Goal: Navigation & Orientation: Find specific page/section

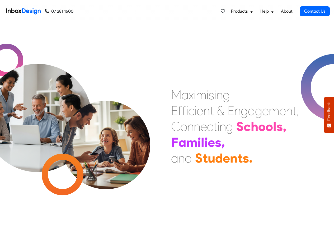
click at [287, 11] on link "About" at bounding box center [286, 11] width 15 height 11
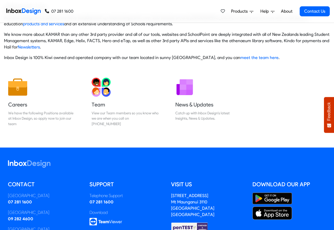
scroll to position [88, 0]
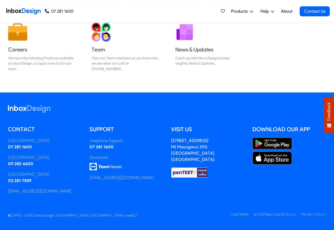
click at [26, 11] on img at bounding box center [23, 11] width 34 height 11
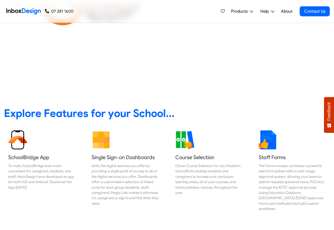
scroll to position [190, 0]
